Goal: Find specific page/section: Find specific page/section

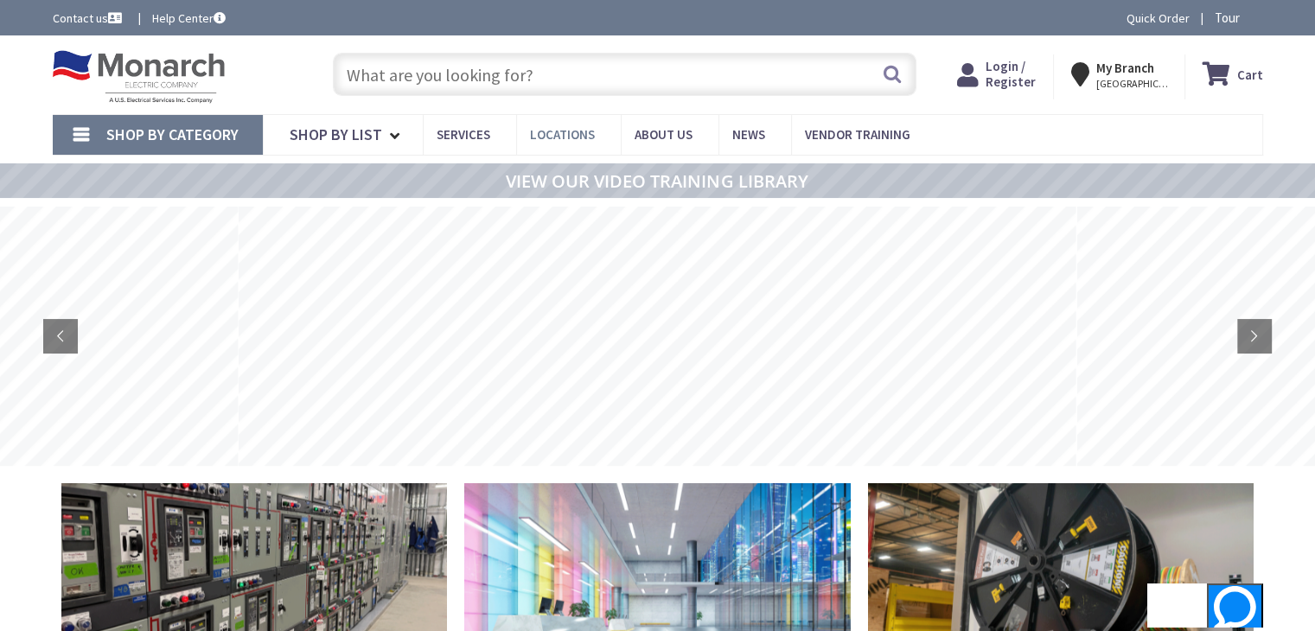
click at [562, 133] on span "Locations" at bounding box center [562, 134] width 65 height 16
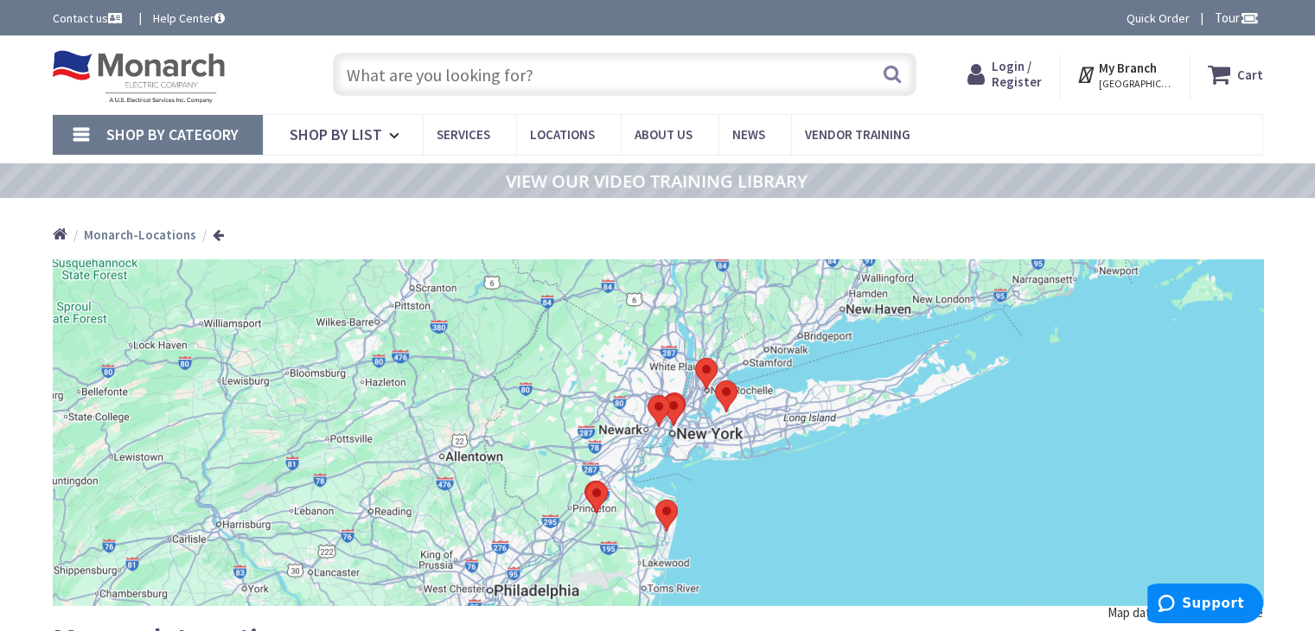
click at [662, 394] on area at bounding box center [662, 394] width 0 height 0
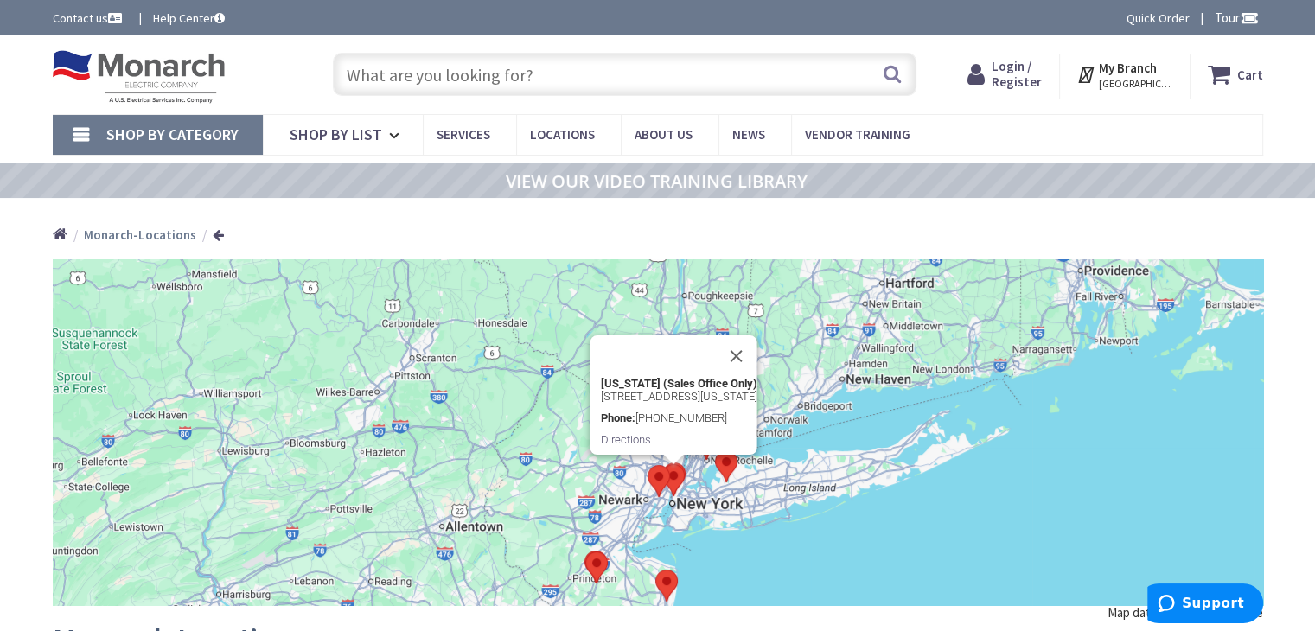
click at [757, 335] on button "Close" at bounding box center [736, 356] width 42 height 42
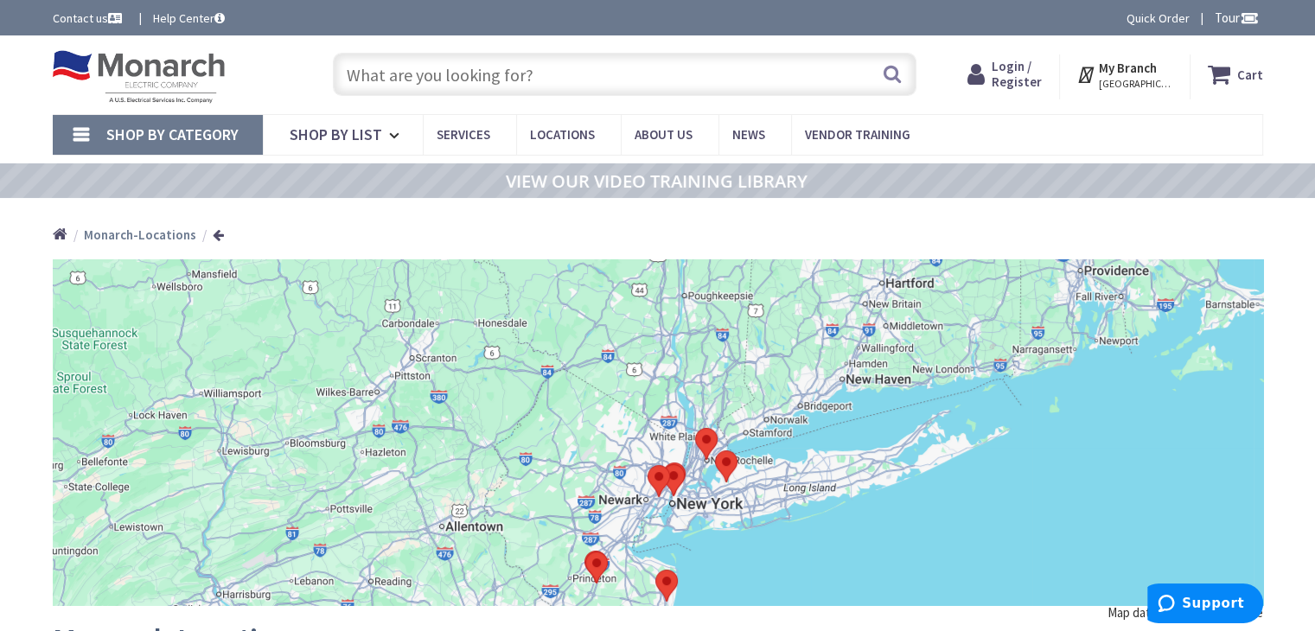
click at [648, 465] on area at bounding box center [648, 465] width 0 height 0
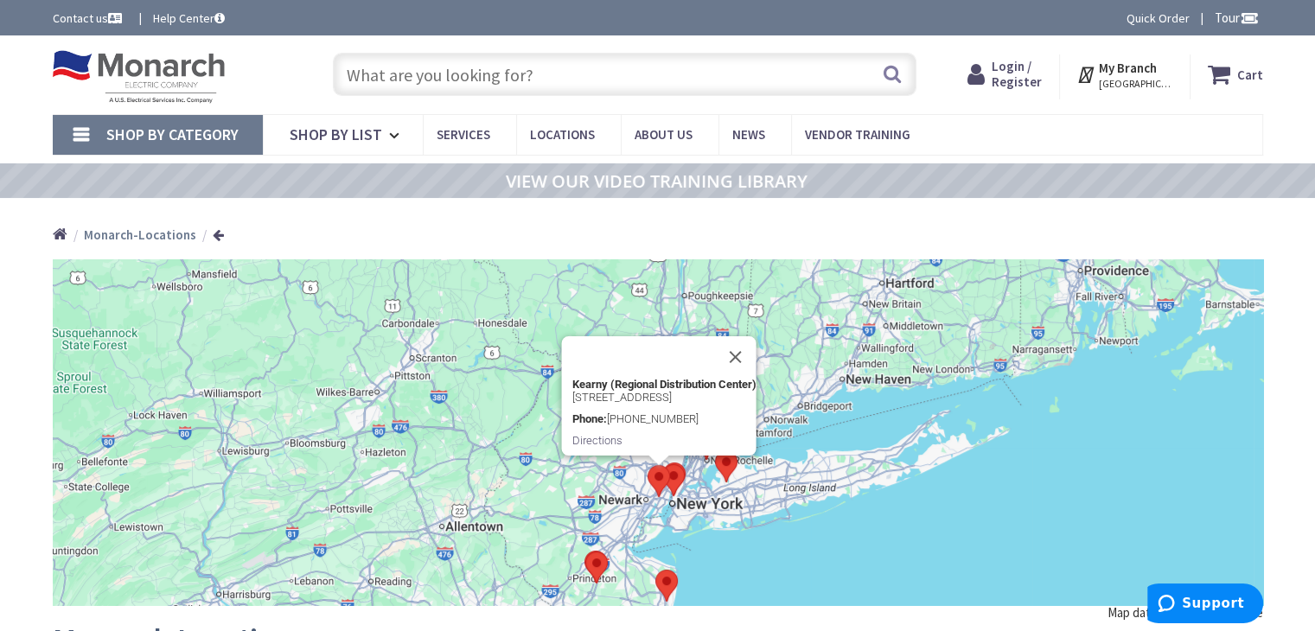
click at [827, 528] on div "To navigate, press the arrow keys. Kearny (Regional Distribution Center) 1300 N…" at bounding box center [658, 432] width 1211 height 346
click at [824, 553] on div "Kearny (Regional Distribution Center) 1300 Newark Turnpike Kearny NJ 07032 Phon…" at bounding box center [658, 432] width 1211 height 346
click at [748, 336] on button "Close" at bounding box center [735, 357] width 42 height 42
